Goal: Find contact information: Find contact information

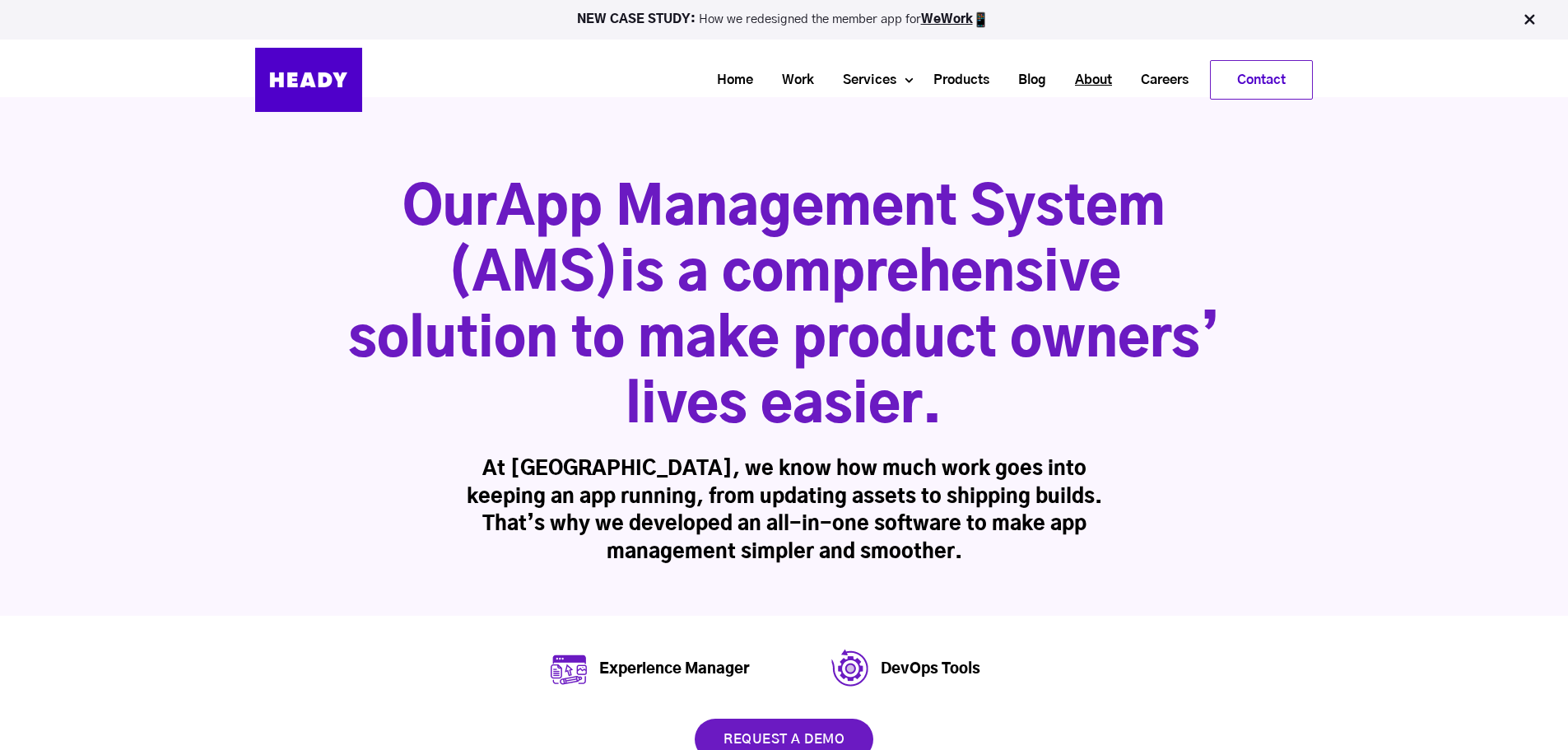
click at [1094, 77] on link "About" at bounding box center [1087, 79] width 66 height 30
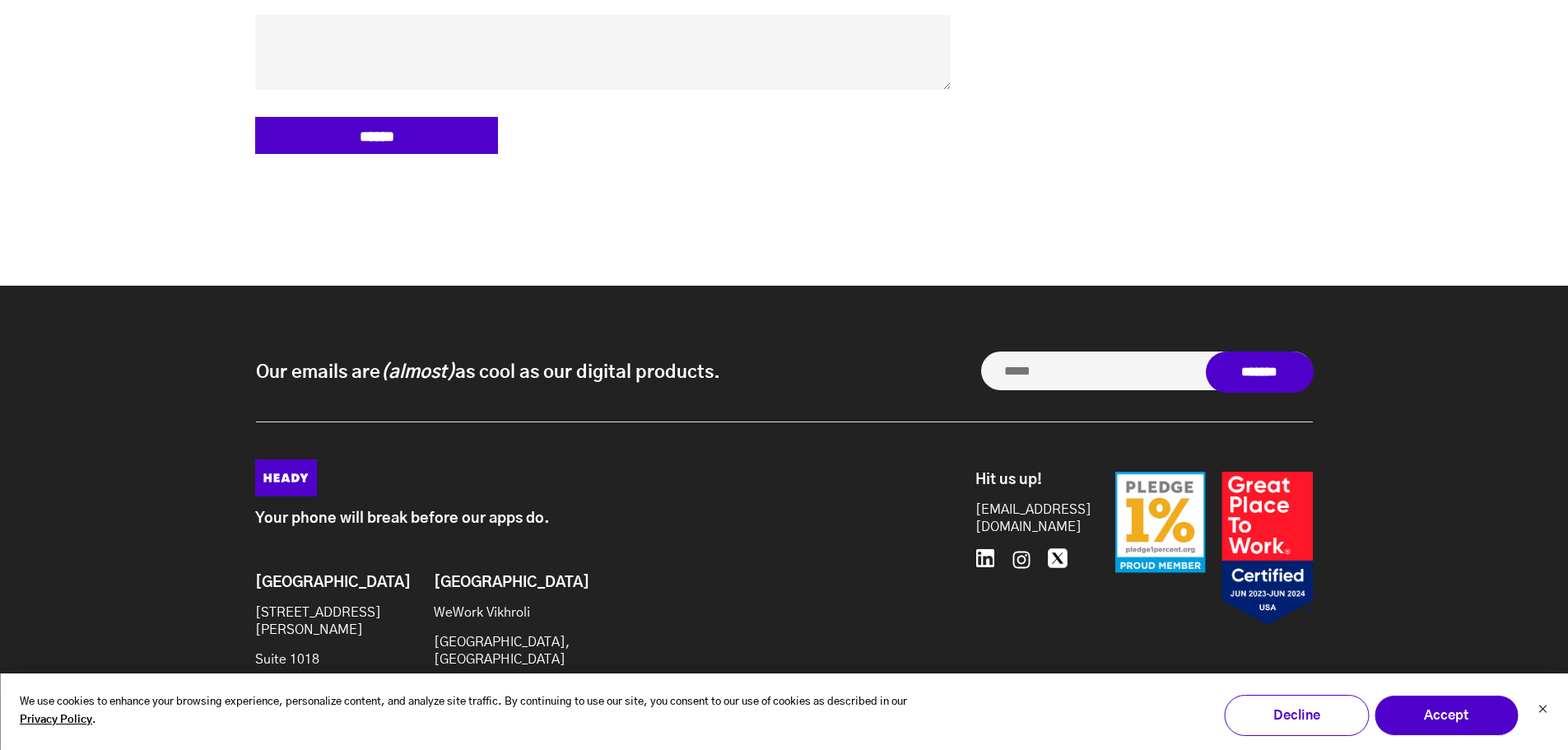
scroll to position [7727, 0]
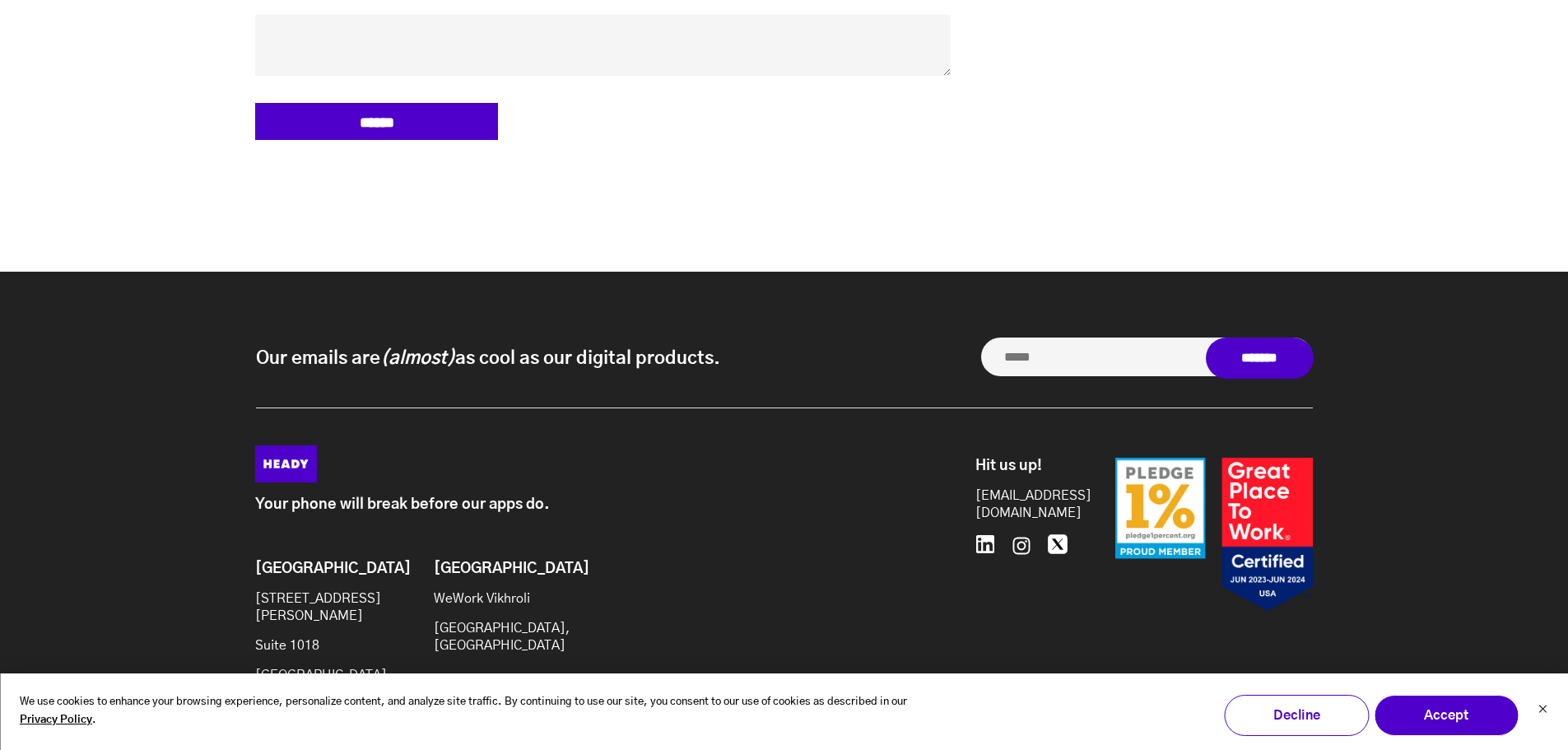
drag, startPoint x: 256, startPoint y: 509, endPoint x: 374, endPoint y: 603, distance: 150.9
click at [374, 603] on div "Brooklyn 20 Jay St Suite 1018 Brooklyn, NY 11201" at bounding box center [322, 629] width 134 height 137
click at [847, 103] on div "******" at bounding box center [604, 122] width 696 height 37
click at [1541, 708] on icon "Dismiss cookie banner" at bounding box center [1542, 708] width 10 height 10
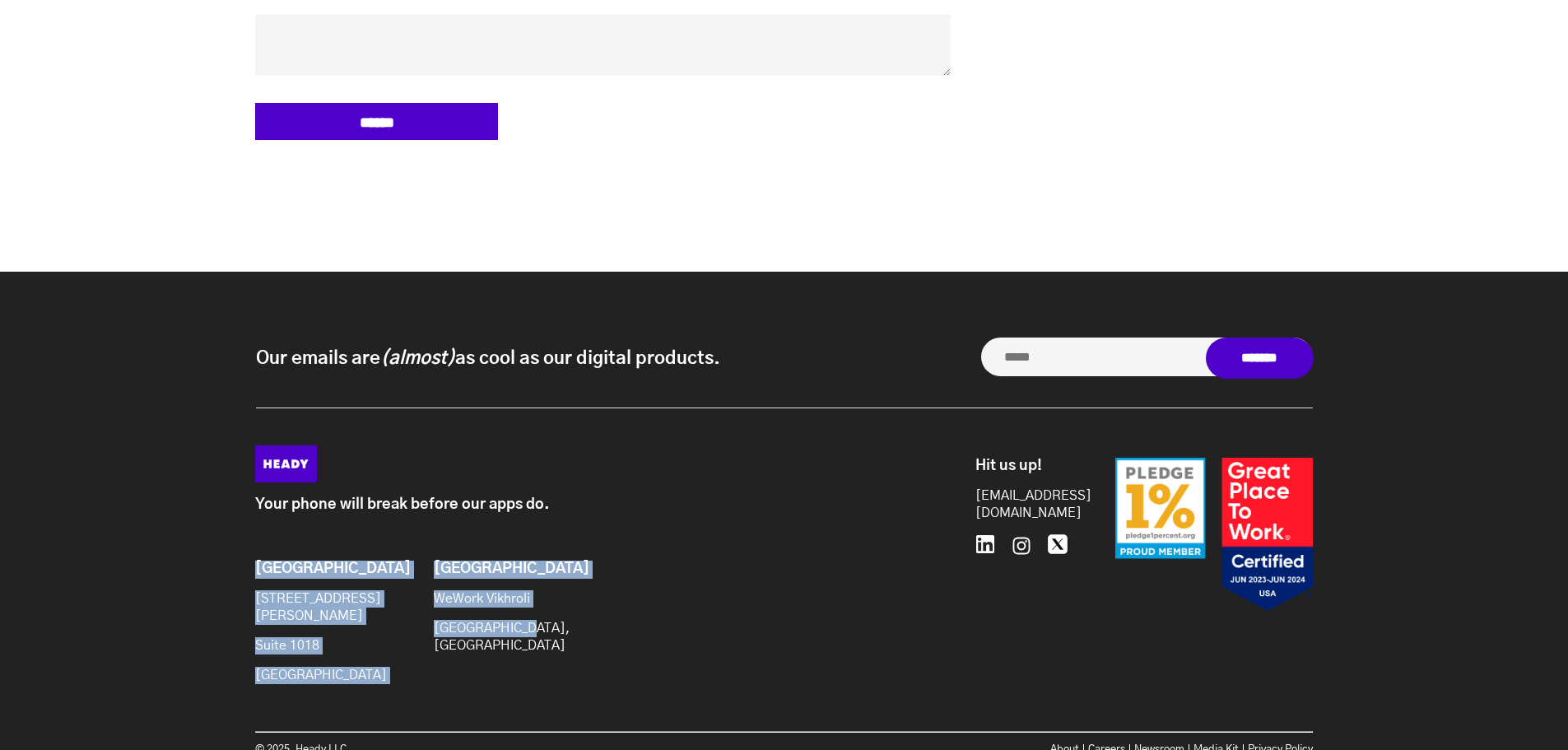
drag, startPoint x: 304, startPoint y: 504, endPoint x: 587, endPoint y: 595, distance: 297.3
click at [587, 595] on div "Your phone will break before our apps do. Brooklyn 20 Jay St Suite 1018 Brookly…" at bounding box center [784, 611] width 1091 height 330
click at [615, 561] on div "Brooklyn 20 Jay St Suite 1018 Brooklyn, NY 11201 Mumbai WeWork Vikhroli Mumbai,…" at bounding box center [507, 629] width 502 height 137
